Goal: Navigation & Orientation: Find specific page/section

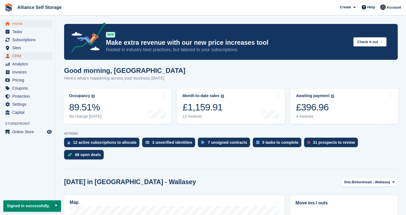
click at [39, 57] on span "CRM" at bounding box center [28, 56] width 33 height 8
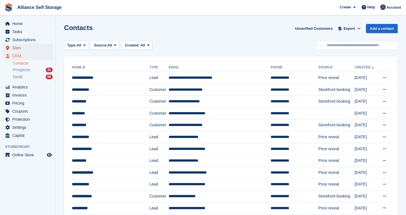
click at [35, 47] on span "Sites" at bounding box center [28, 48] width 33 height 8
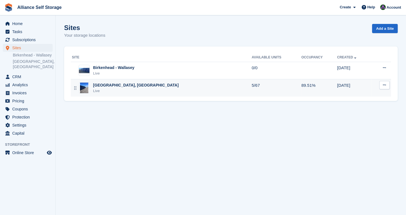
click at [165, 92] on div "Tarren Way South, Moreton, Wirral Live" at bounding box center [162, 87] width 180 height 11
